Goal: Information Seeking & Learning: Find specific fact

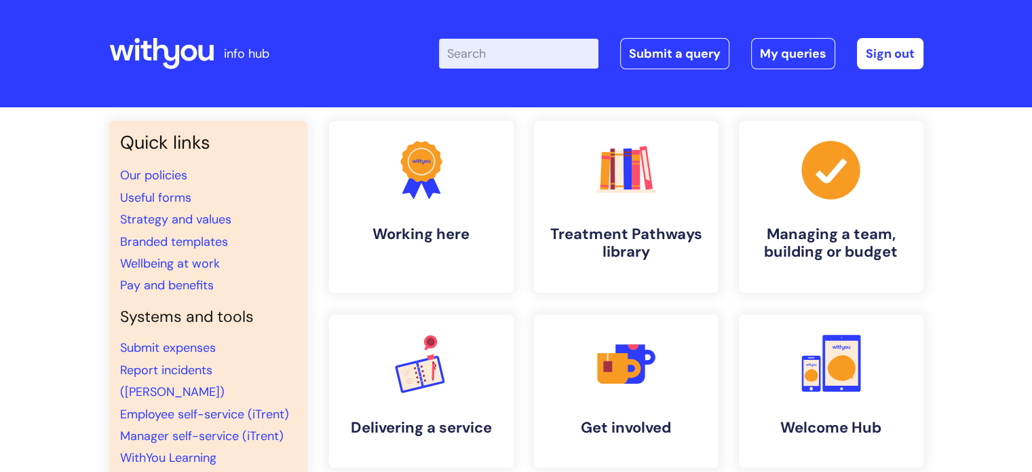
click at [474, 58] on input "Enter your search term here..." at bounding box center [518, 54] width 159 height 30
type input "train tickets"
click button "Search" at bounding box center [0, 0] width 0 height 0
click at [164, 351] on link "Submit expenses" at bounding box center [168, 347] width 96 height 16
